Goal: Check status: Check status

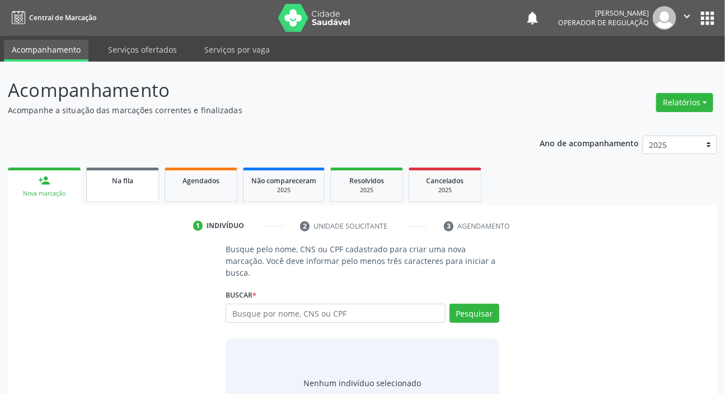
click at [120, 185] on link "Na fila" at bounding box center [122, 184] width 73 height 35
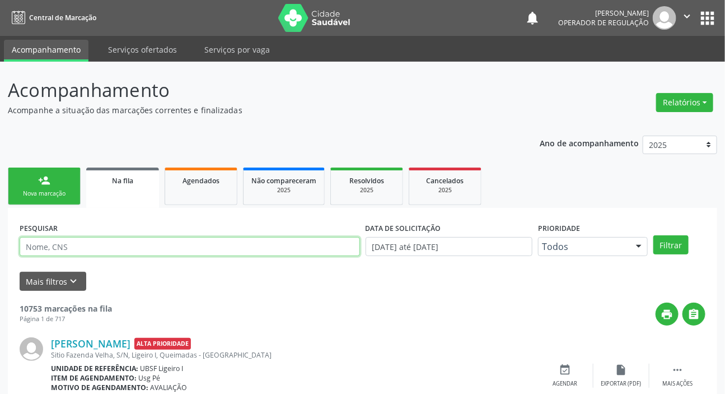
click at [146, 244] on input "text" at bounding box center [190, 246] width 340 height 19
paste input "705 6014 2086 5013"
type input "705 6014 2086 5013"
click at [653, 235] on button "Filtrar" at bounding box center [670, 244] width 35 height 19
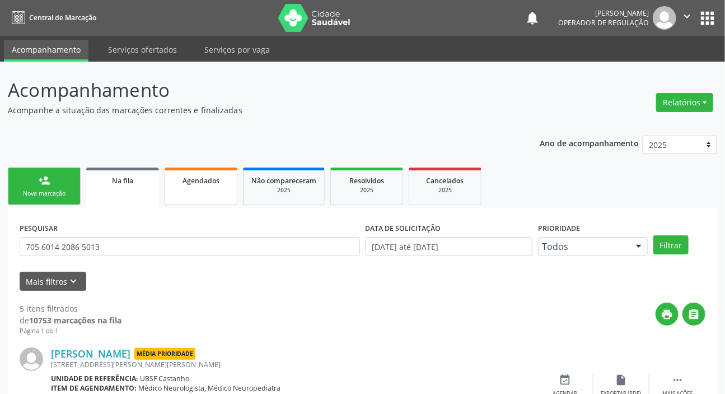
click at [212, 194] on link "Agendados" at bounding box center [201, 186] width 73 height 38
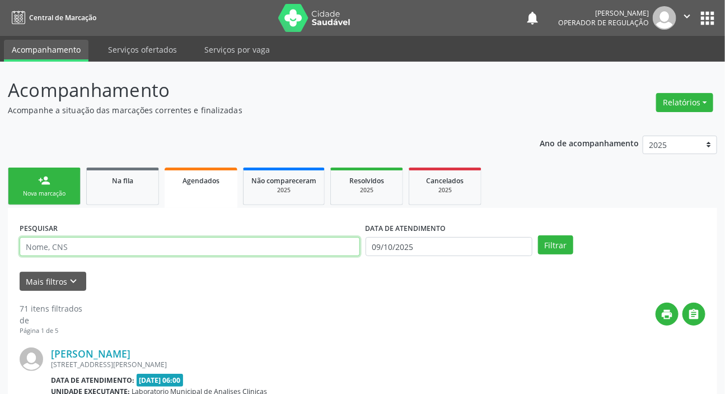
click at [186, 252] on input "text" at bounding box center [190, 246] width 340 height 19
paste input "705 6014 2086 5013"
type input "705 6014 2086 5013"
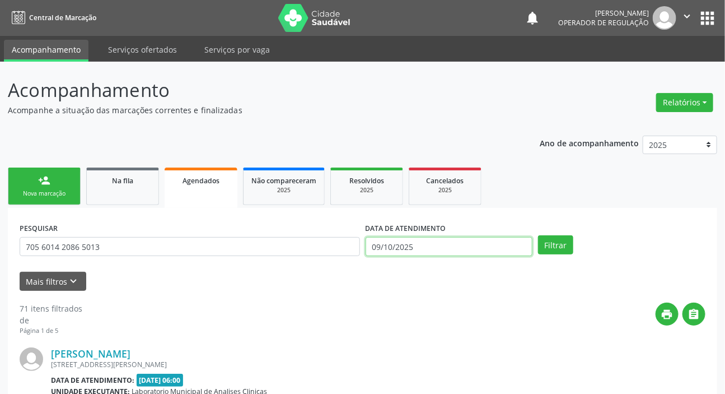
click at [444, 247] on input "09/10/2025" at bounding box center [449, 246] width 167 height 19
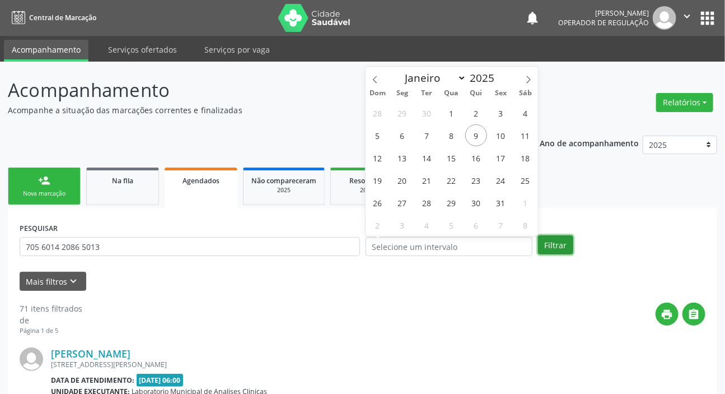
click at [549, 244] on button "Filtrar" at bounding box center [555, 244] width 35 height 19
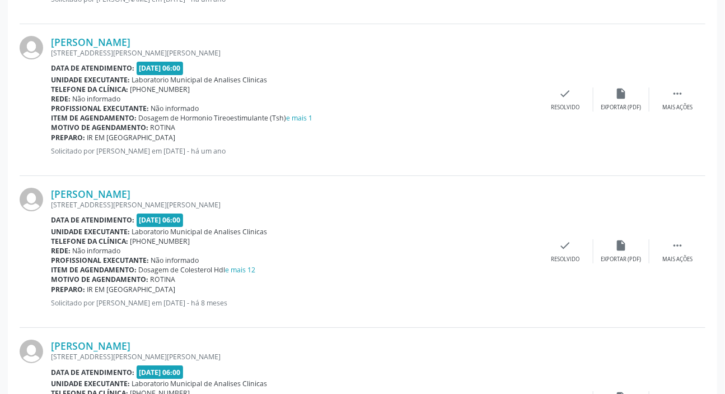
scroll to position [1628, 0]
